Goal: Task Accomplishment & Management: Manage account settings

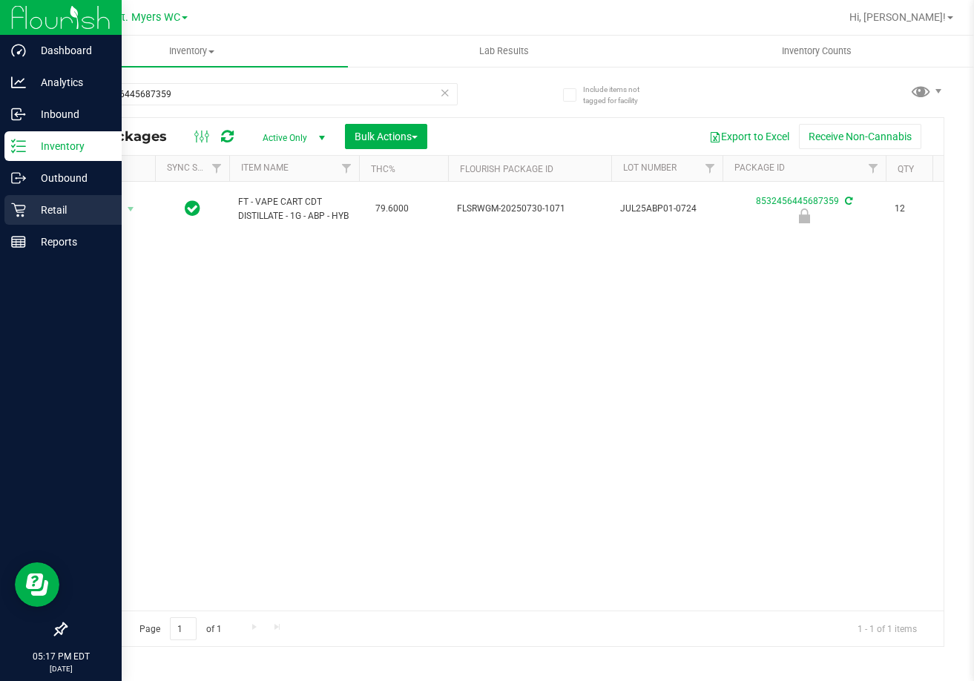
click at [16, 215] on icon at bounding box center [18, 210] width 15 height 15
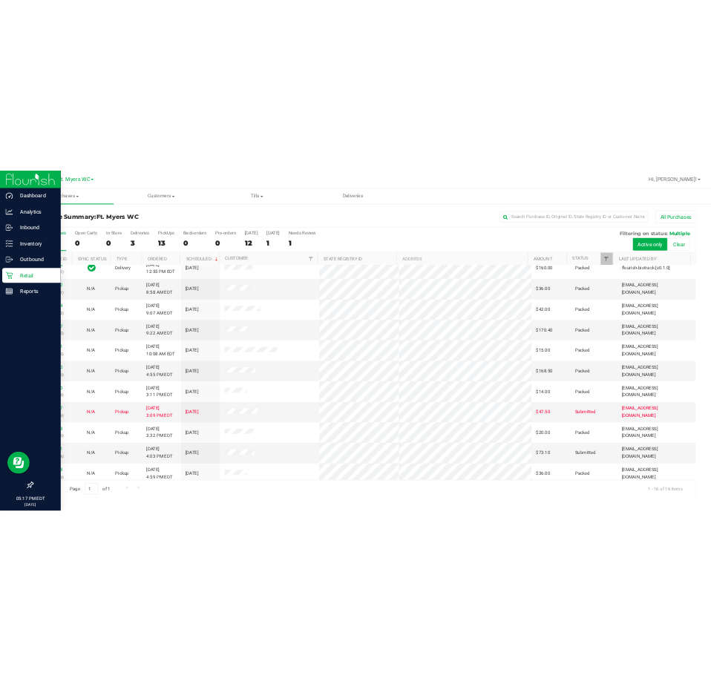
scroll to position [228, 0]
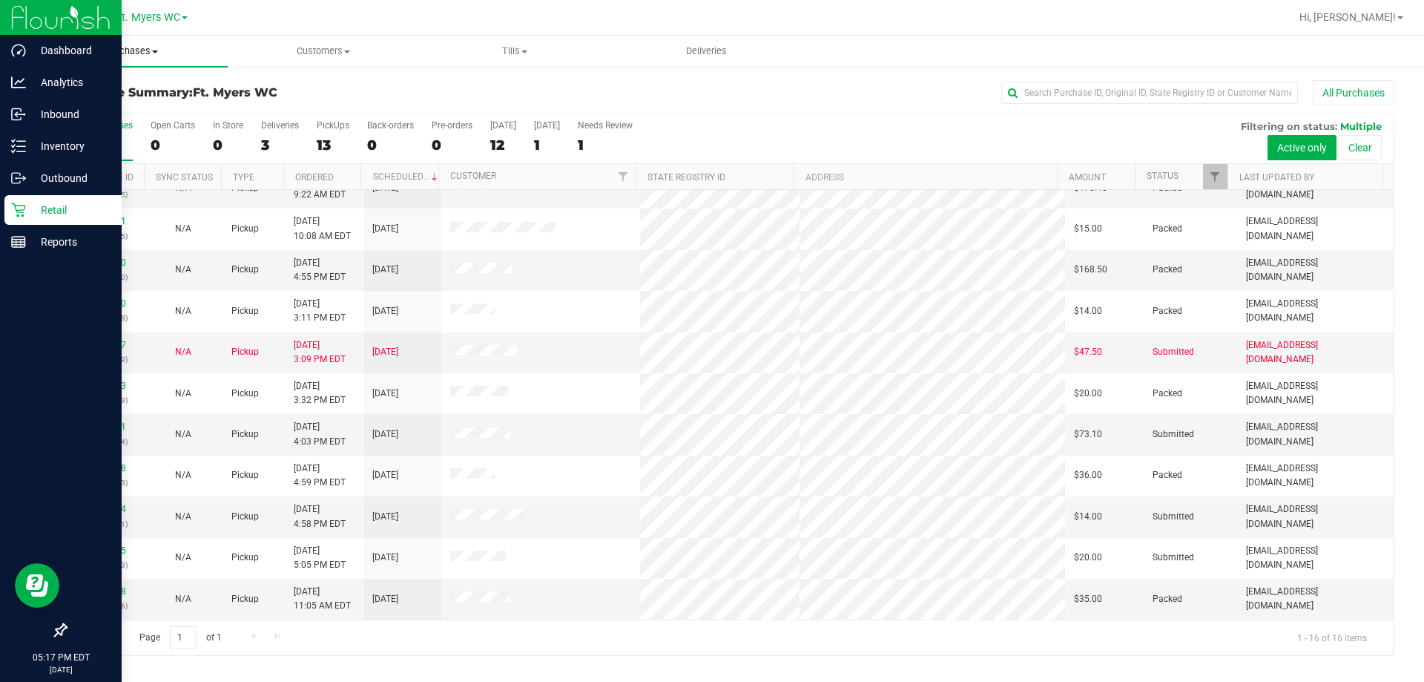
click at [136, 52] on span "Purchases" at bounding box center [132, 51] width 192 height 13
click at [126, 109] on li "Fulfillment" at bounding box center [132, 108] width 192 height 18
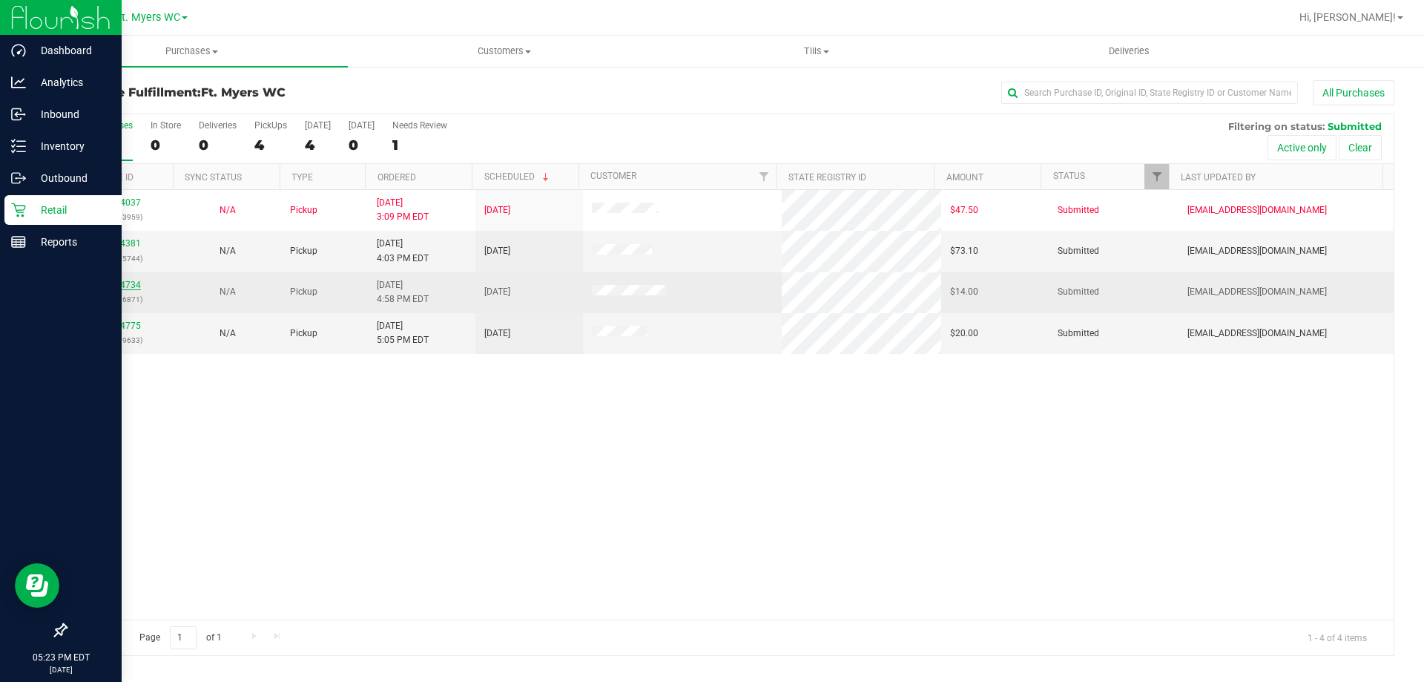
click at [137, 282] on link "11814734" at bounding box center [120, 285] width 42 height 10
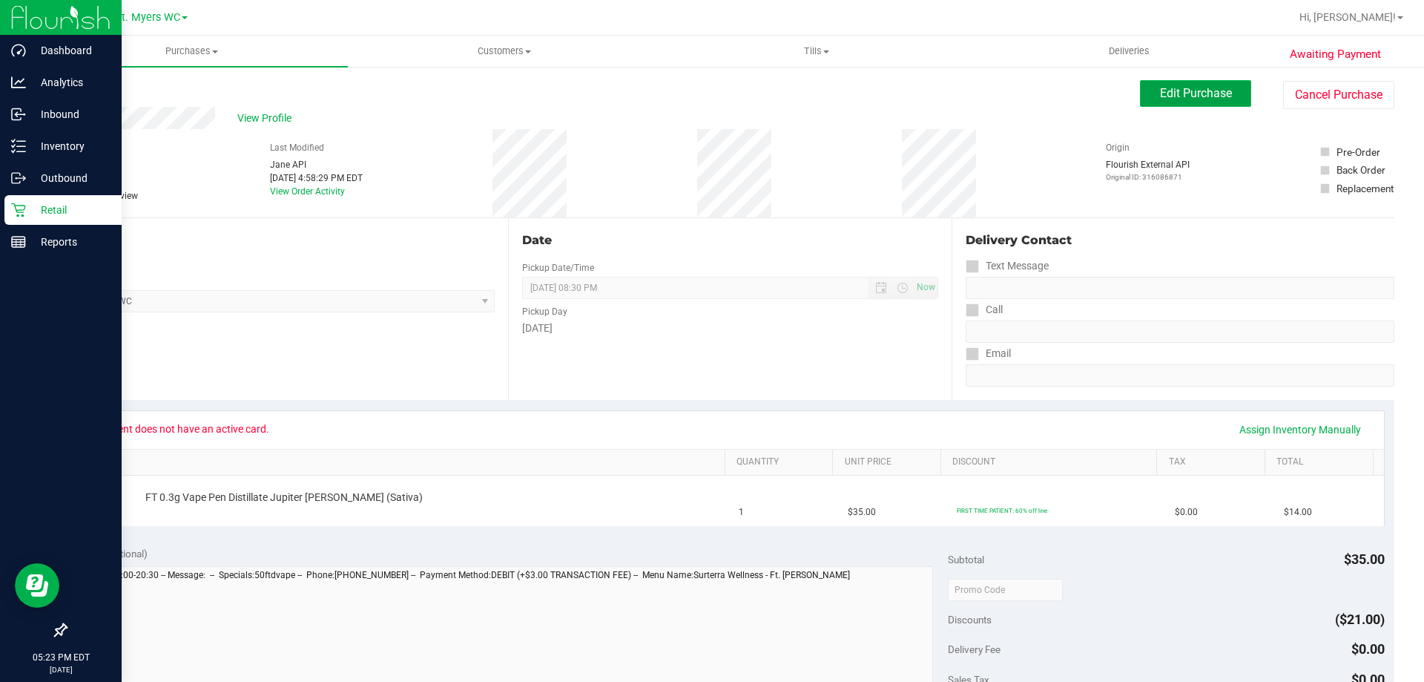
click at [973, 90] on span "Edit Purchase" at bounding box center [1196, 93] width 72 height 14
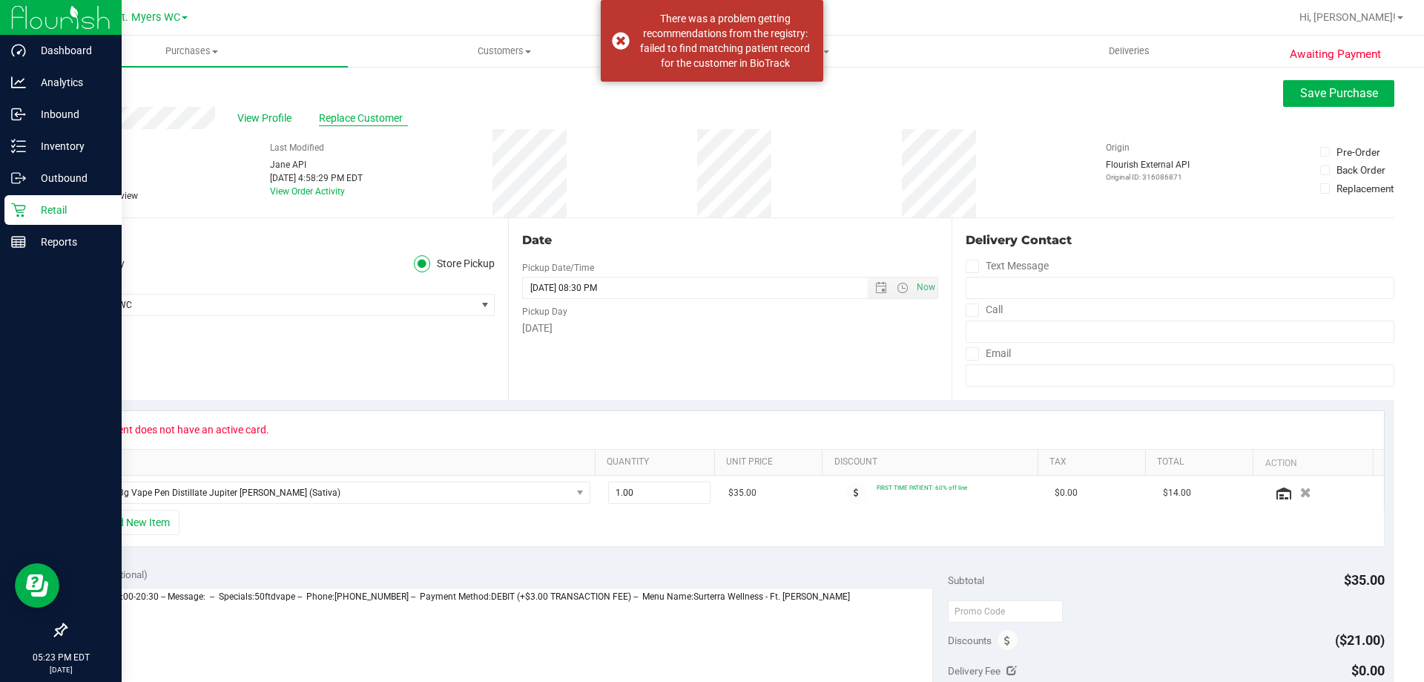
drag, startPoint x: 410, startPoint y: 119, endPoint x: 395, endPoint y: 116, distance: 15.7
click at [406, 118] on div "View Profile Replace Customer" at bounding box center [729, 118] width 1329 height 22
click at [395, 116] on span "Replace Customer" at bounding box center [363, 119] width 89 height 16
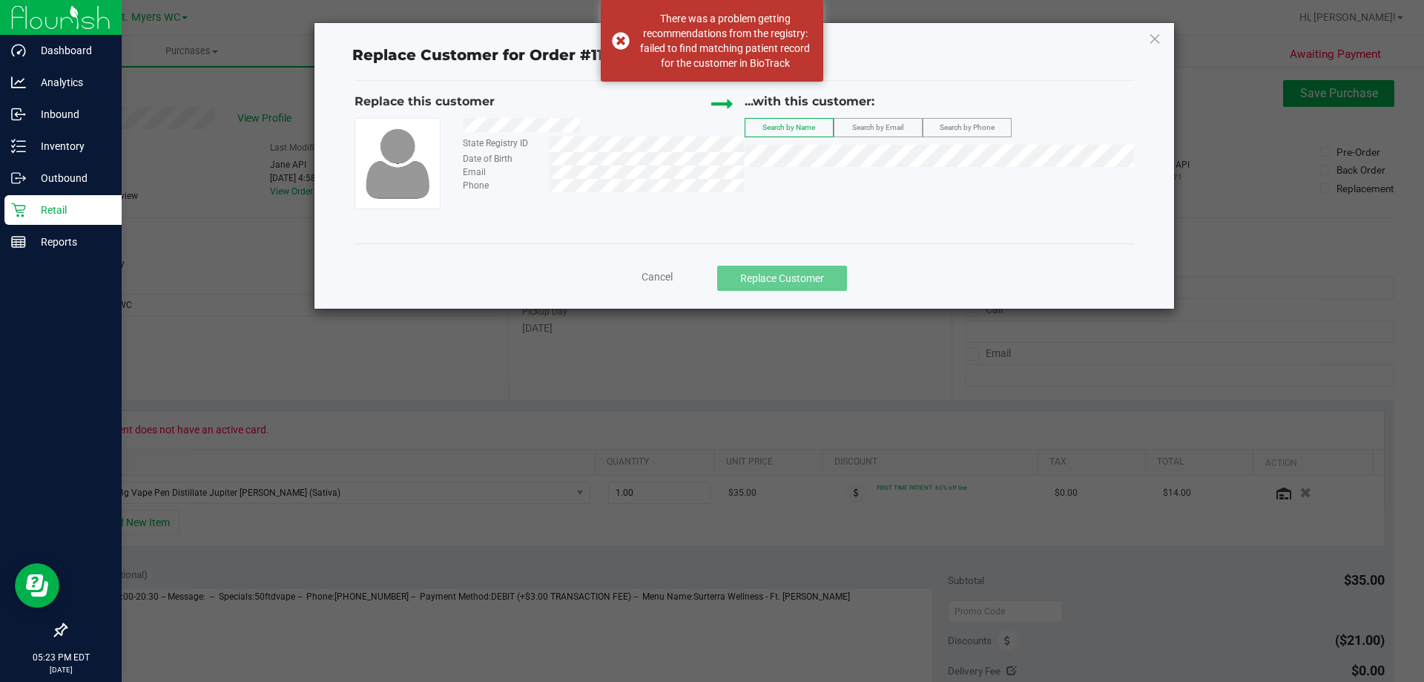
drag, startPoint x: 590, startPoint y: 126, endPoint x: 456, endPoint y: 125, distance: 134.3
click at [456, 125] on div at bounding box center [598, 127] width 292 height 19
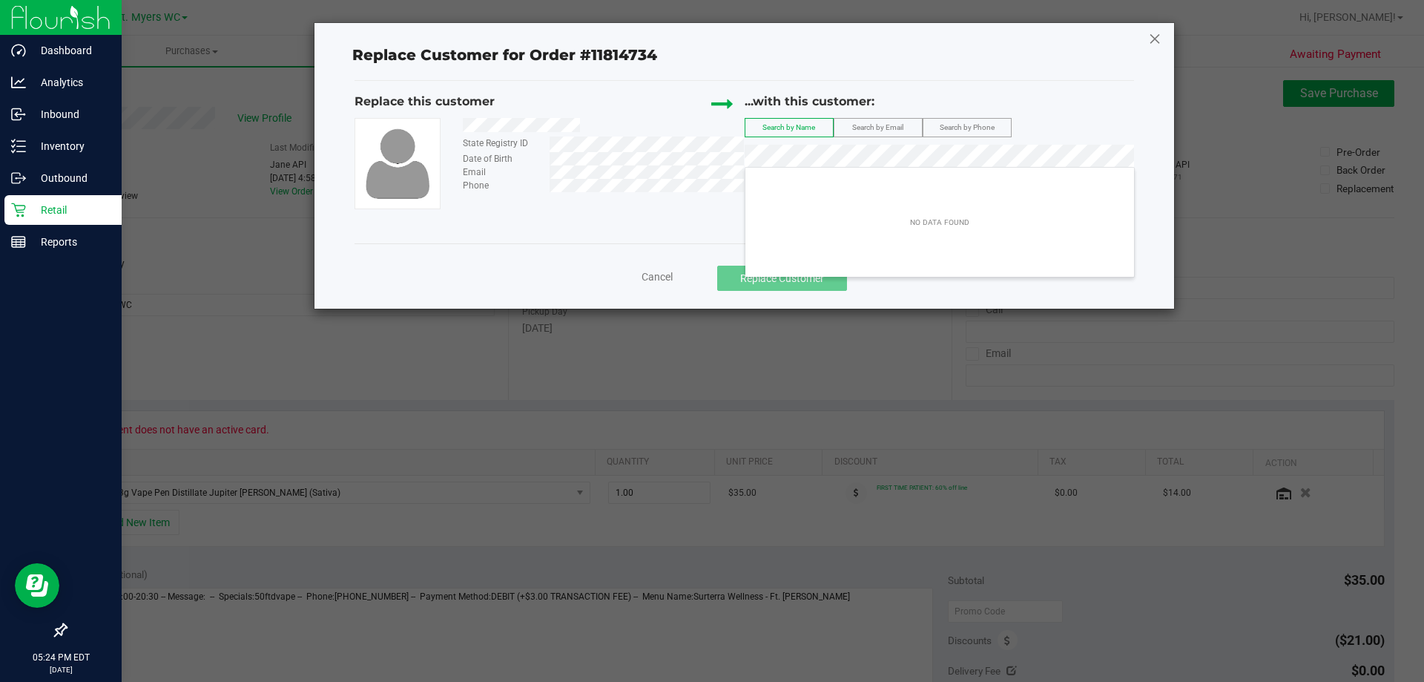
click at [973, 47] on icon at bounding box center [1154, 39] width 13 height 24
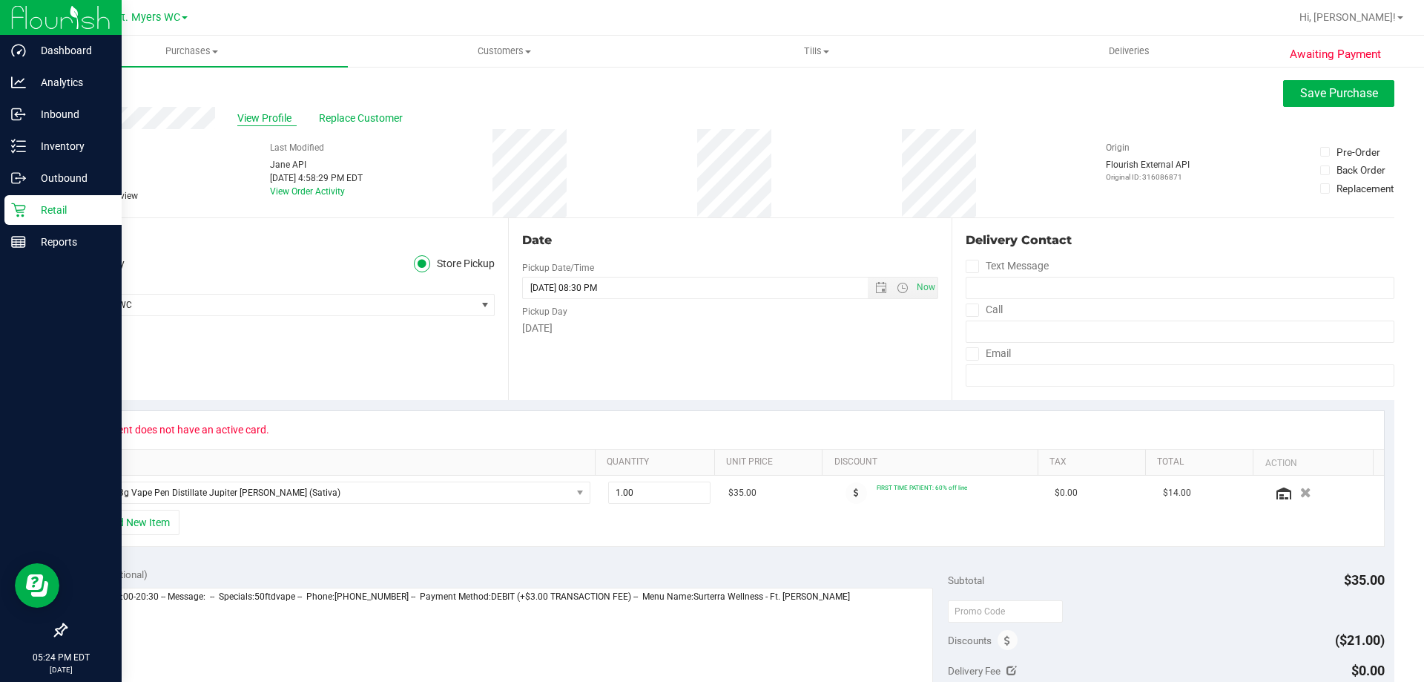
click at [271, 113] on span "View Profile" at bounding box center [266, 119] width 59 height 16
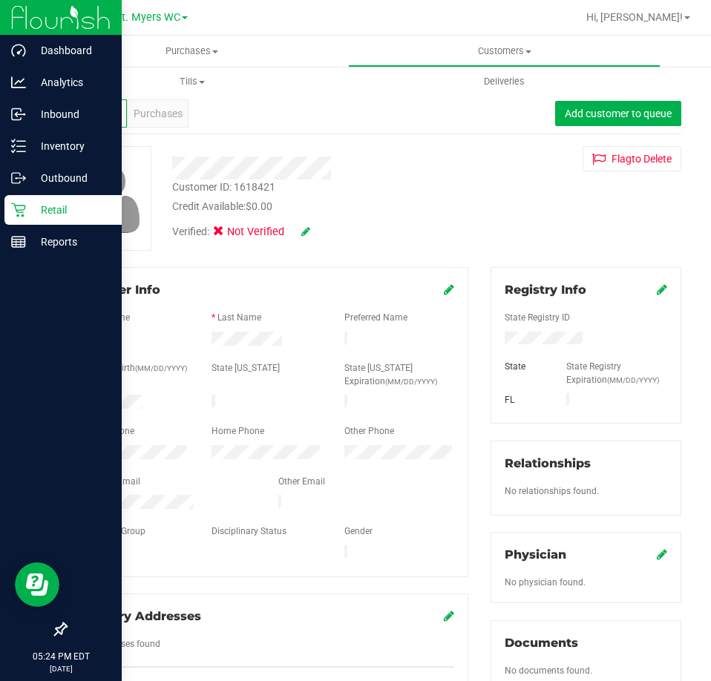
click at [223, 165] on div at bounding box center [320, 168] width 319 height 23
click at [210, 167] on div at bounding box center [320, 168] width 319 height 23
click at [645, 289] on div "Registry Info" at bounding box center [585, 290] width 162 height 18
click at [656, 282] on div "Registry Info State Registry ID State State Registry Expiration (MM/DD/YYYY) [G…" at bounding box center [585, 345] width 191 height 157
click at [656, 294] on icon at bounding box center [661, 289] width 10 height 12
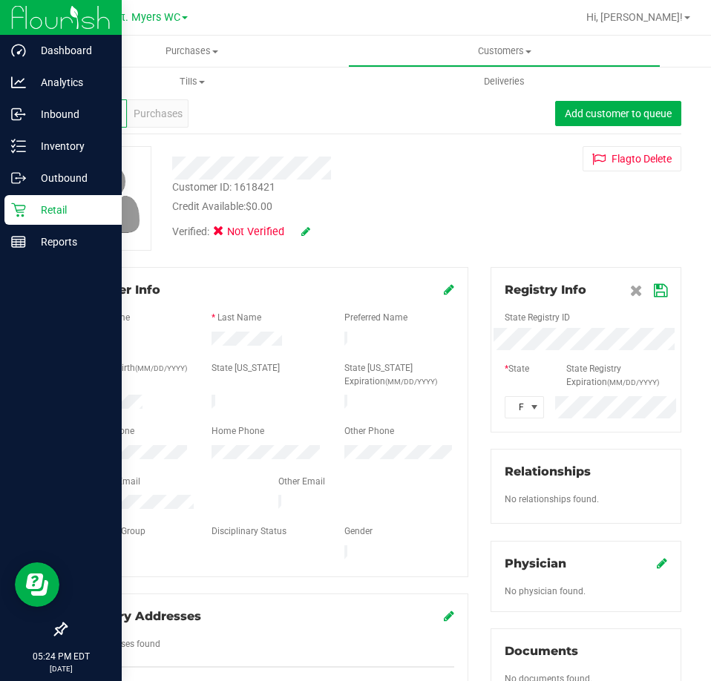
click at [350, 334] on div "Member Info * First Name * Last Name Preferred Name * Date of Birth (MM/DD/YYYY…" at bounding box center [373, 656] width 638 height 778
click at [593, 272] on div "Registry Info State Registry ID * State State Registry Expiration (MM/DD/YYYY) …" at bounding box center [585, 349] width 191 height 165
click at [654, 290] on icon at bounding box center [660, 291] width 13 height 12
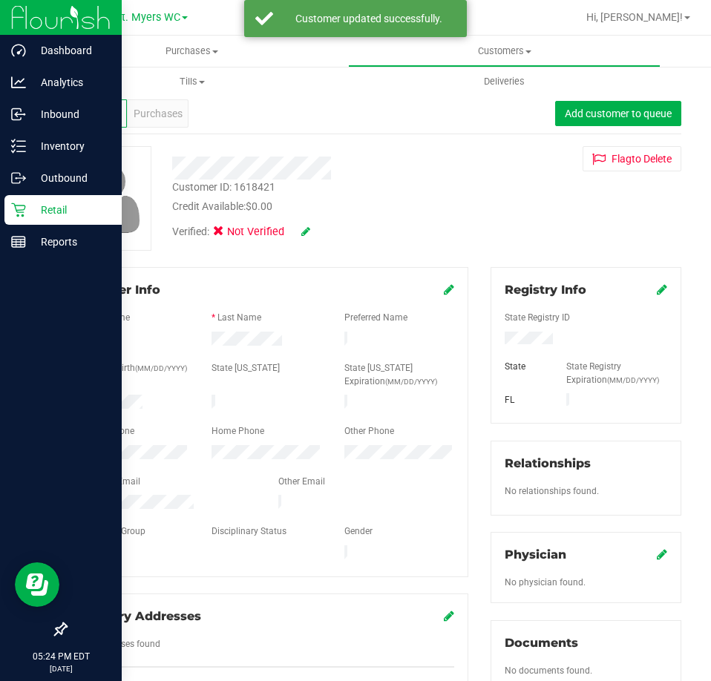
click at [305, 232] on icon at bounding box center [305, 231] width 9 height 10
click at [221, 234] on icon at bounding box center [223, 234] width 10 height 0
click at [0, 0] on input "Medical" at bounding box center [0, 0] width 0 height 0
click at [330, 231] on icon at bounding box center [326, 232] width 12 height 10
click at [169, 117] on span "Purchases" at bounding box center [158, 114] width 49 height 16
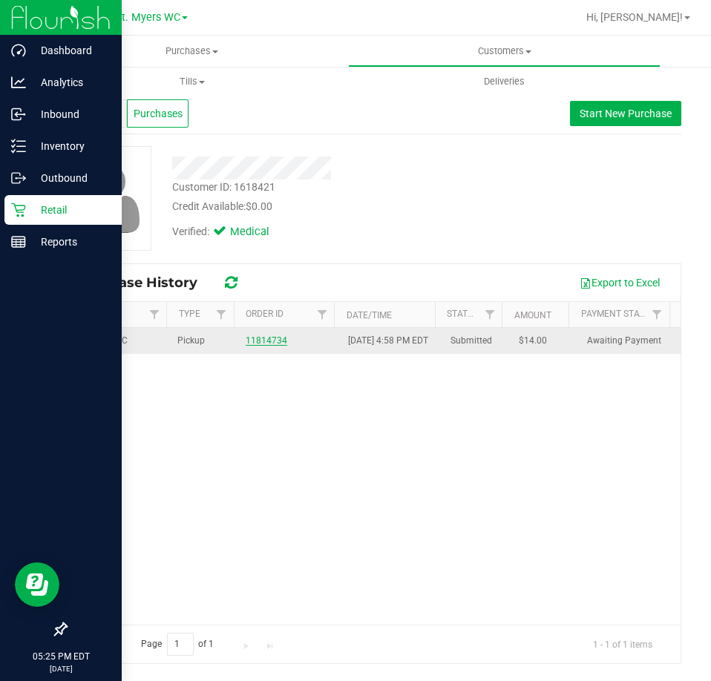
click at [252, 345] on link "11814734" at bounding box center [267, 340] width 42 height 10
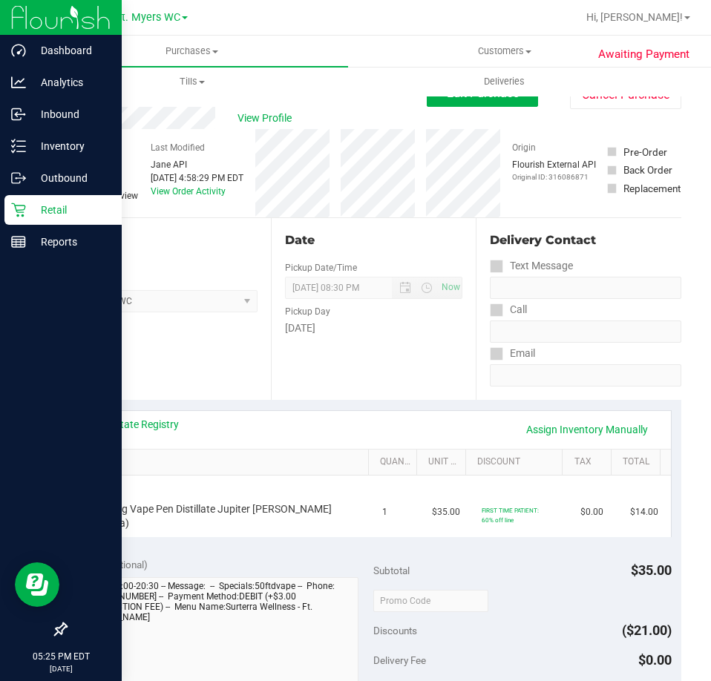
click at [257, 349] on div "Location Pickup Store Ft. [PERSON_NAME] Select Store [PERSON_NAME][GEOGRAPHIC_D…" at bounding box center [167, 309] width 205 height 182
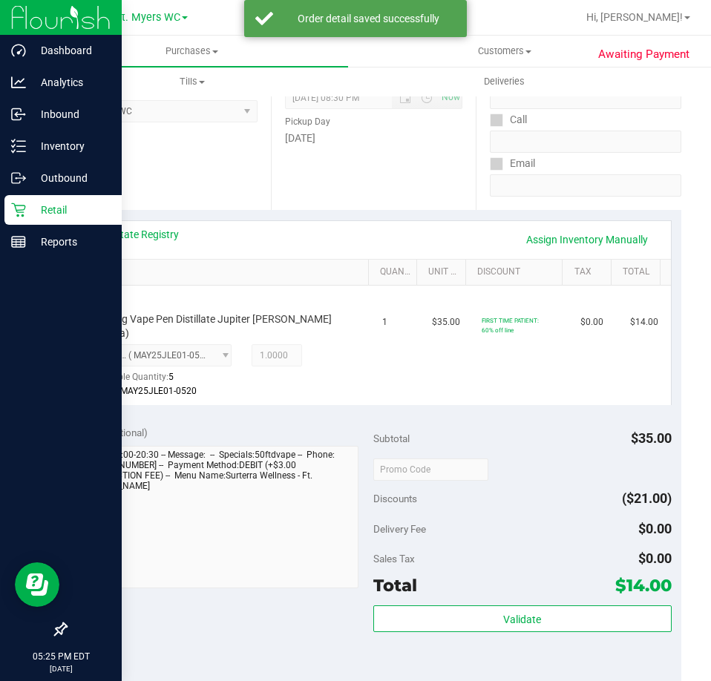
scroll to position [297, 0]
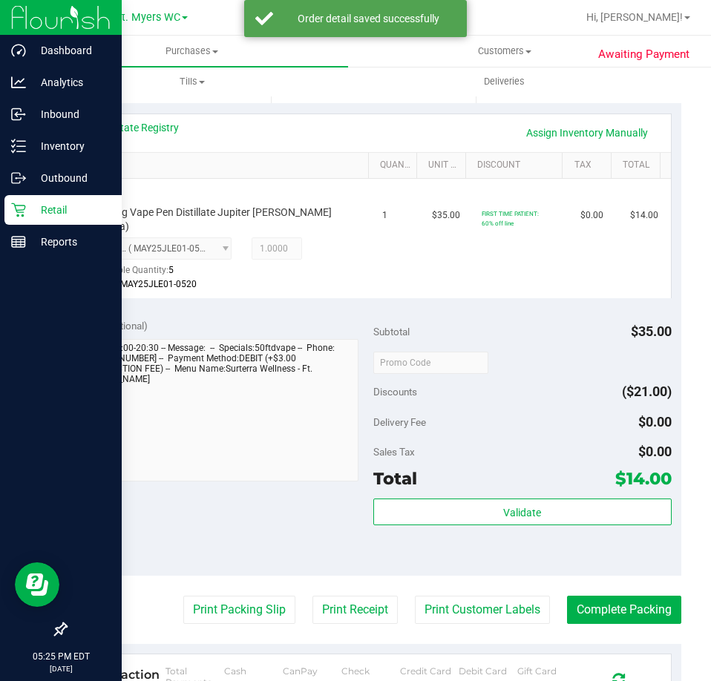
click at [573, 512] on div "Validate" at bounding box center [522, 512] width 298 height 28
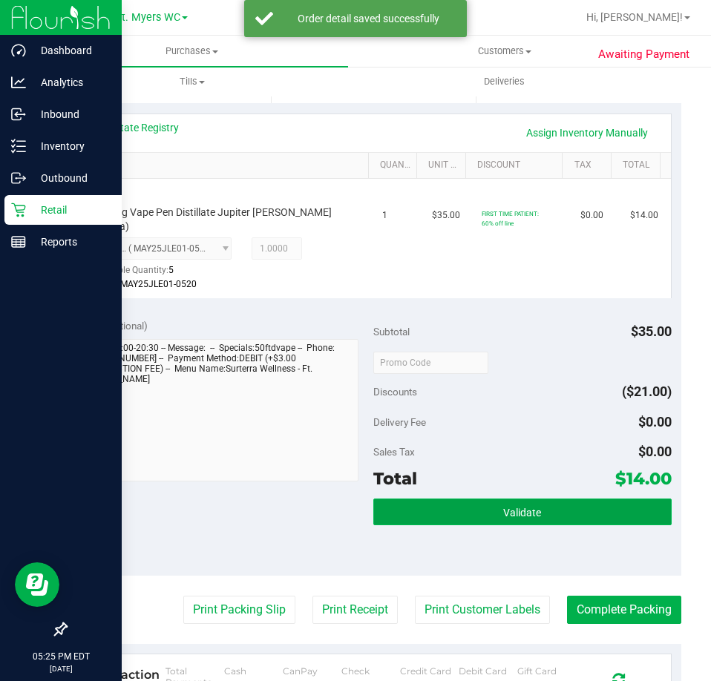
click at [572, 510] on button "Validate" at bounding box center [522, 511] width 298 height 27
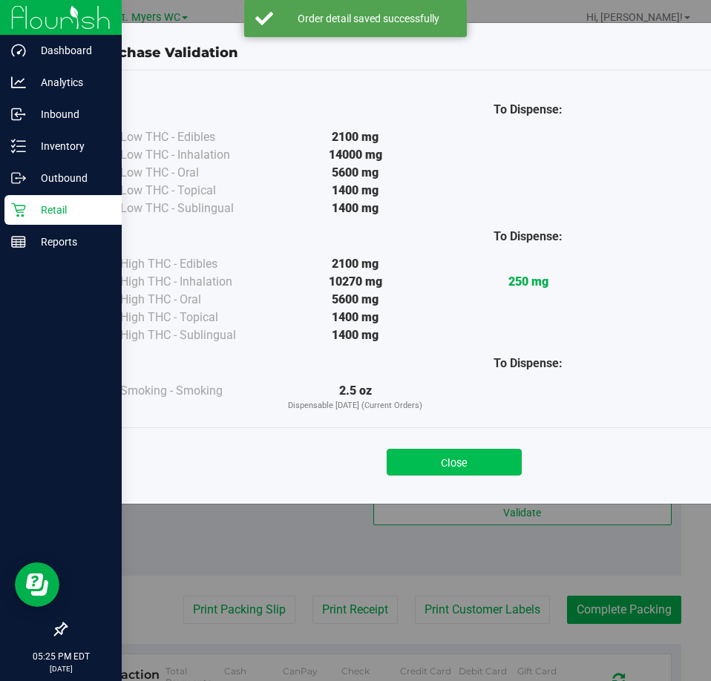
click at [454, 455] on button "Close" at bounding box center [453, 462] width 135 height 27
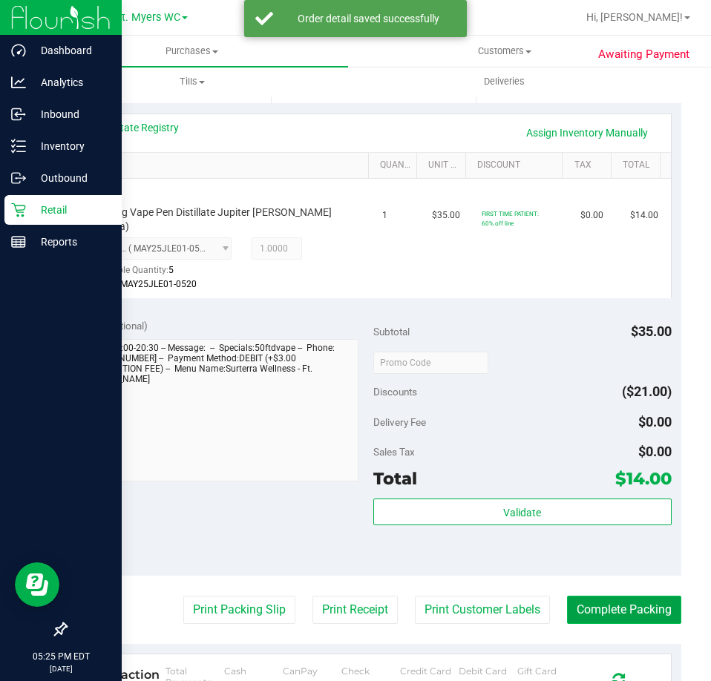
click at [608, 596] on button "Complete Packing" at bounding box center [624, 610] width 114 height 28
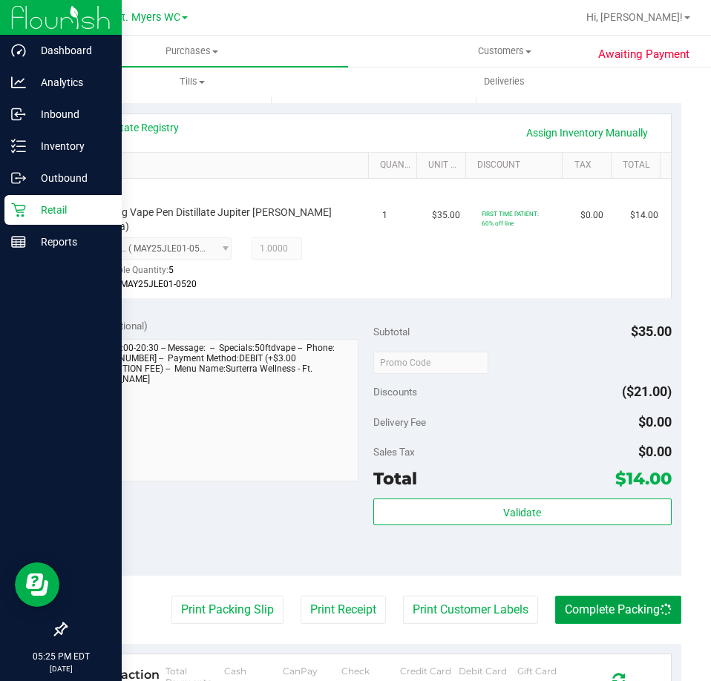
scroll to position [0, 0]
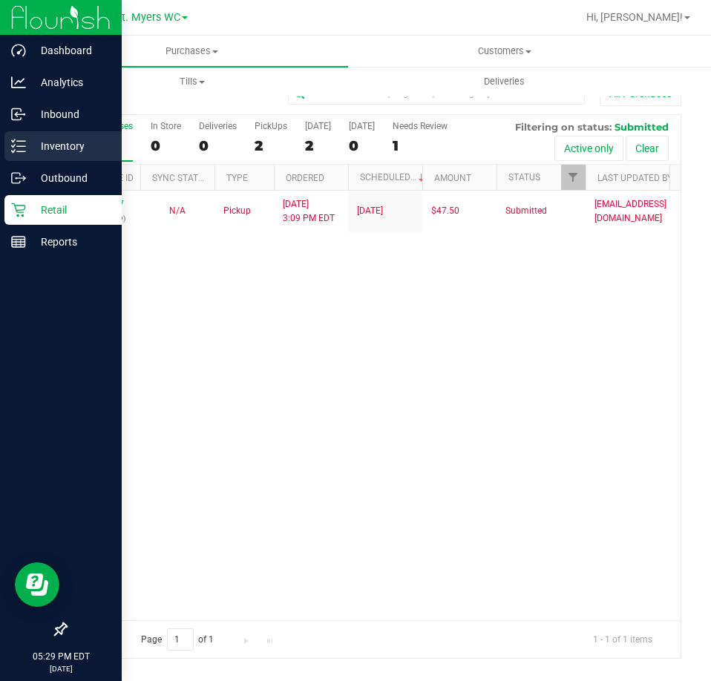
click at [30, 148] on p "Inventory" at bounding box center [70, 146] width 89 height 18
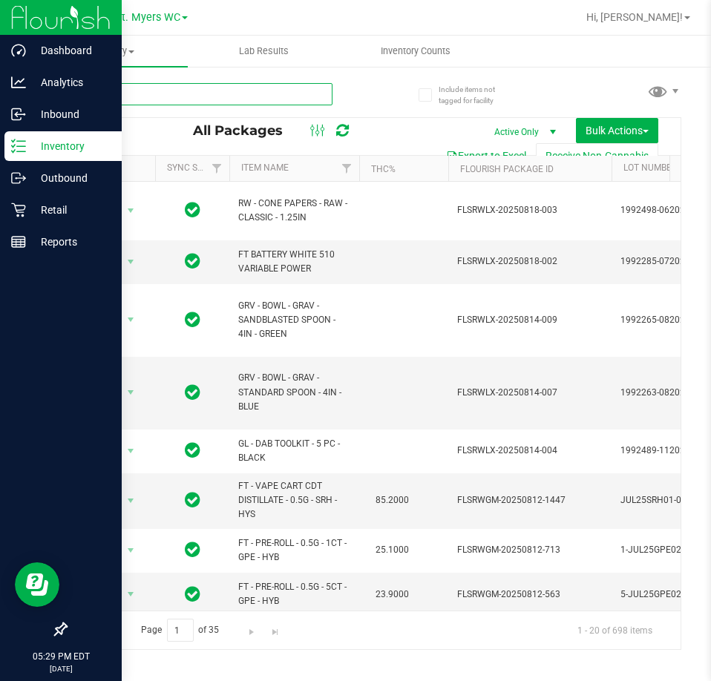
click at [178, 96] on input "text" at bounding box center [198, 94] width 267 height 22
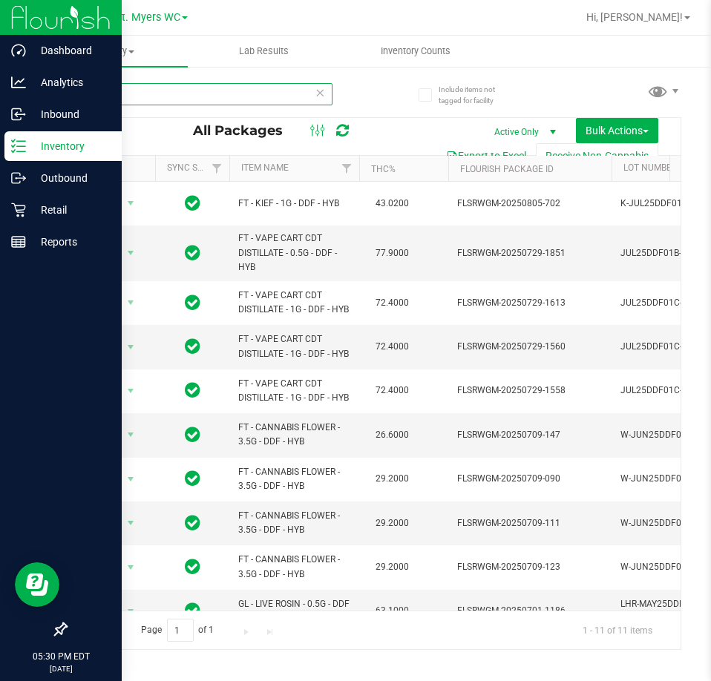
type input "ddf"
